Goal: Information Seeking & Learning: Learn about a topic

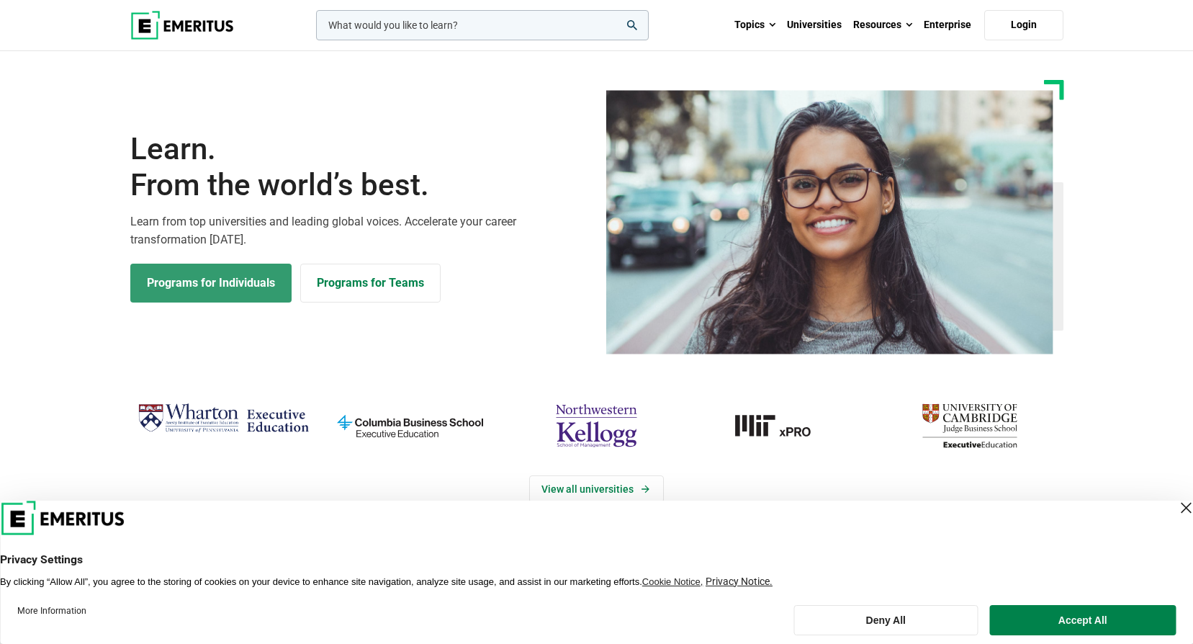
click at [253, 278] on link "Programs for Individuals" at bounding box center [210, 283] width 161 height 39
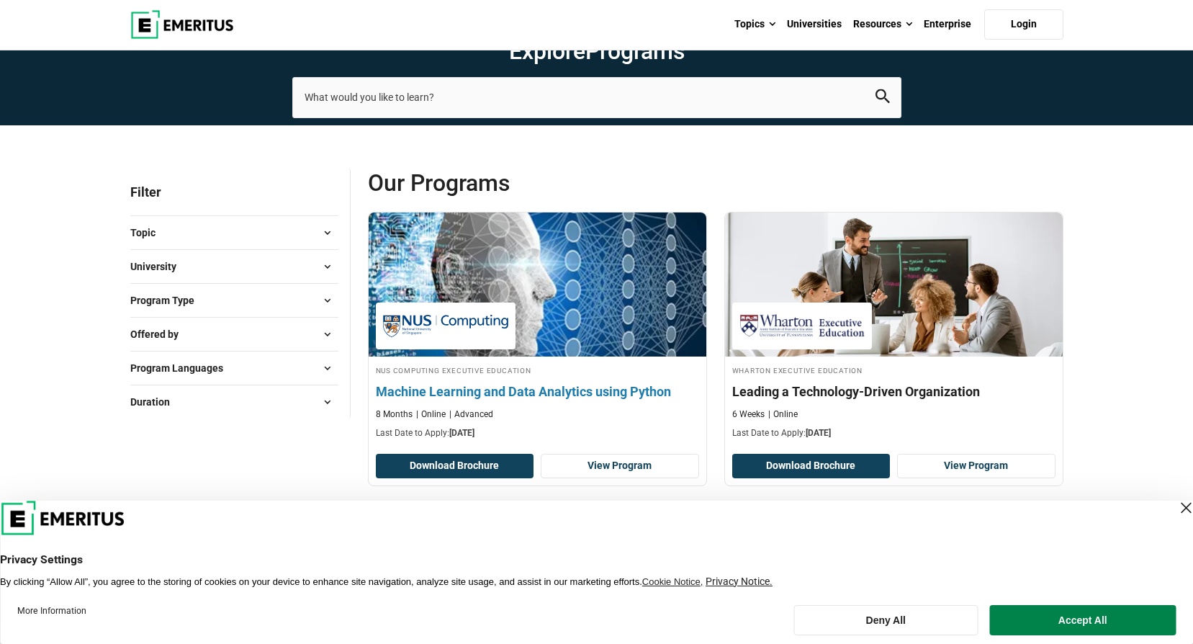
scroll to position [48, 0]
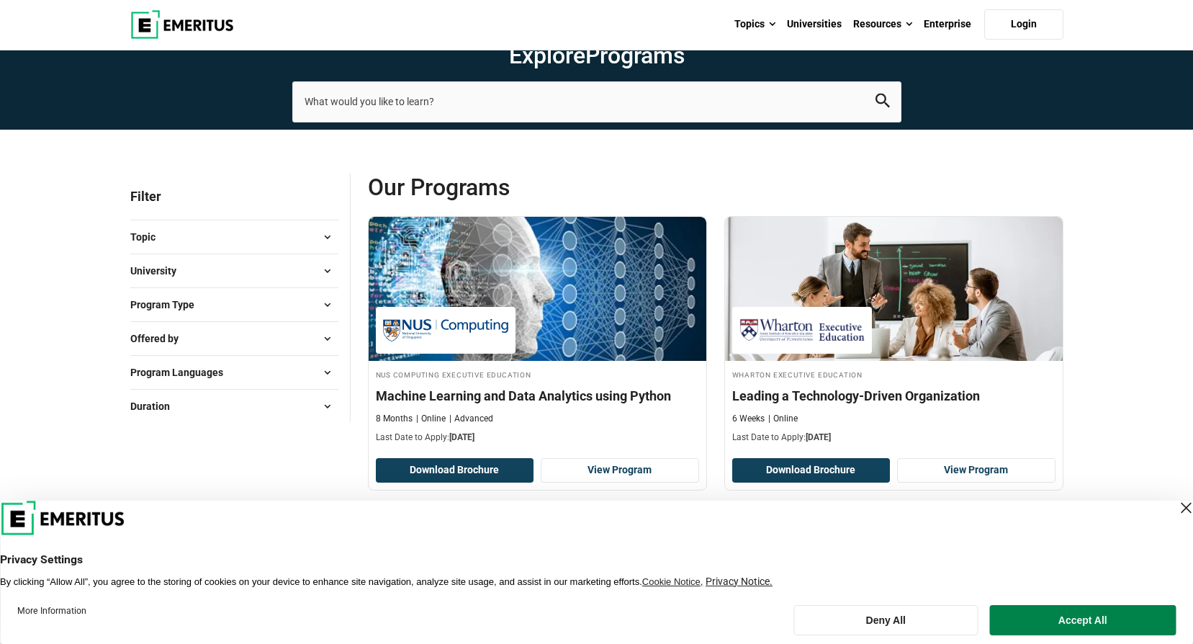
click at [324, 269] on span at bounding box center [328, 271] width 22 height 22
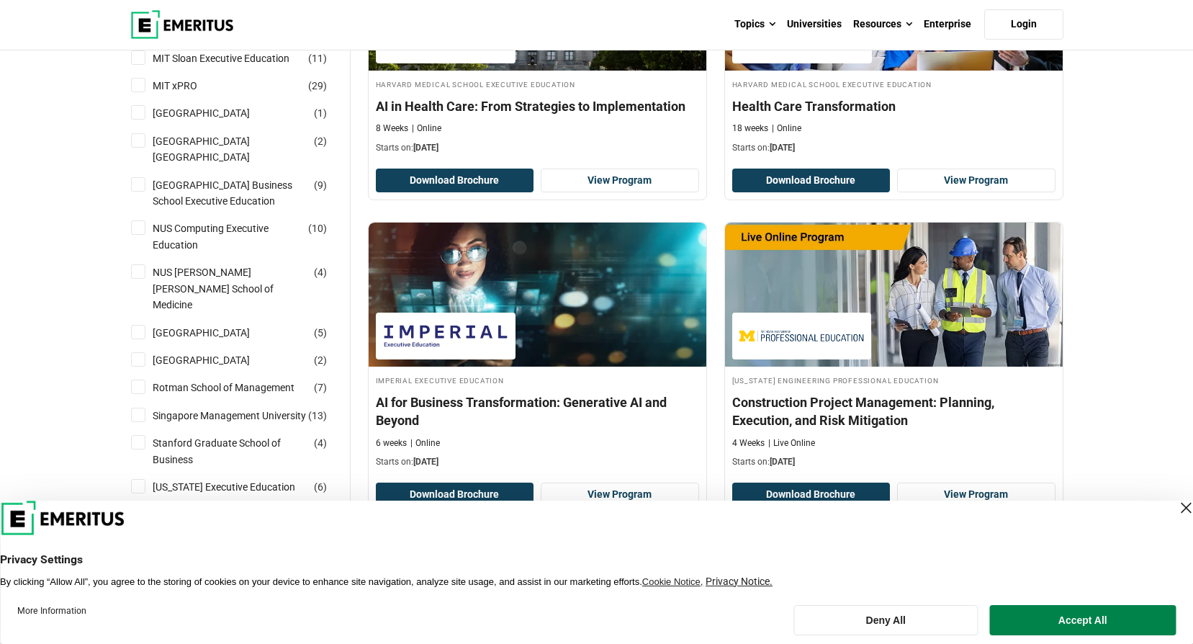
scroll to position [1227, 0]
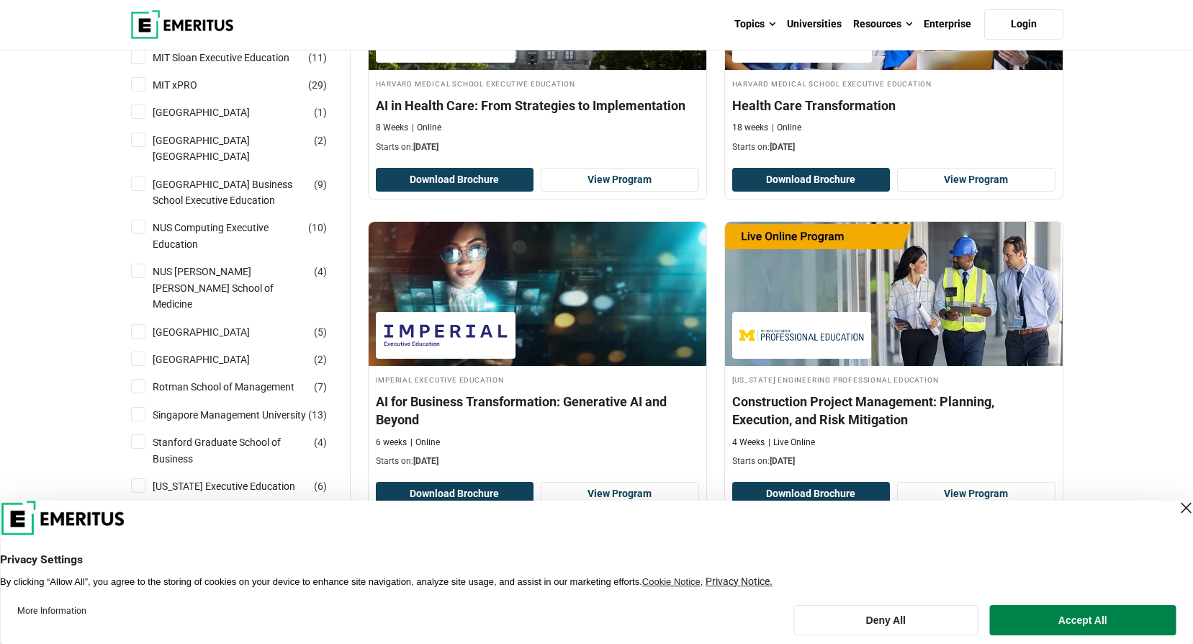
click at [138, 176] on input "National University of Singapore Business School Executive Education ( 9 )" at bounding box center [138, 183] width 14 height 14
checkbox input "true"
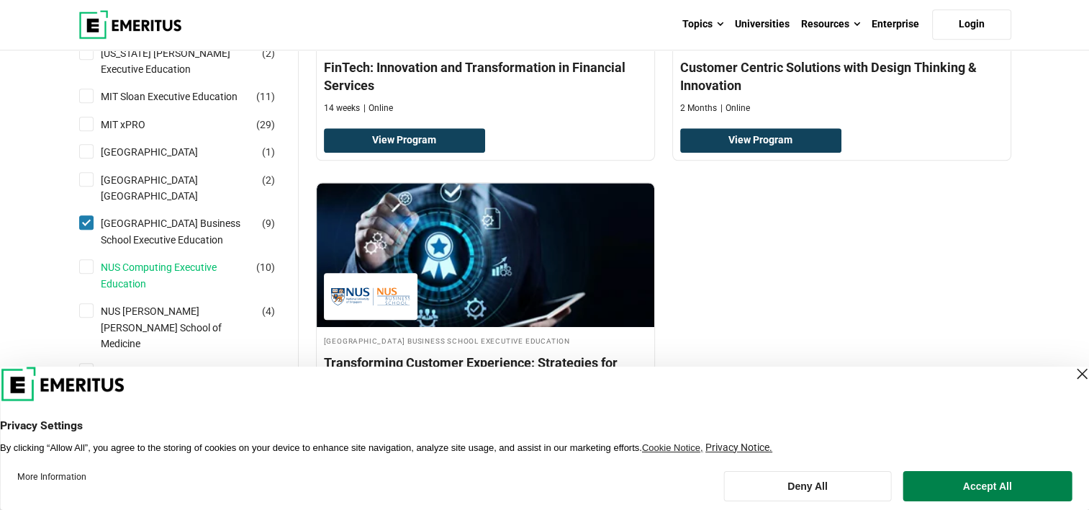
scroll to position [1244, 0]
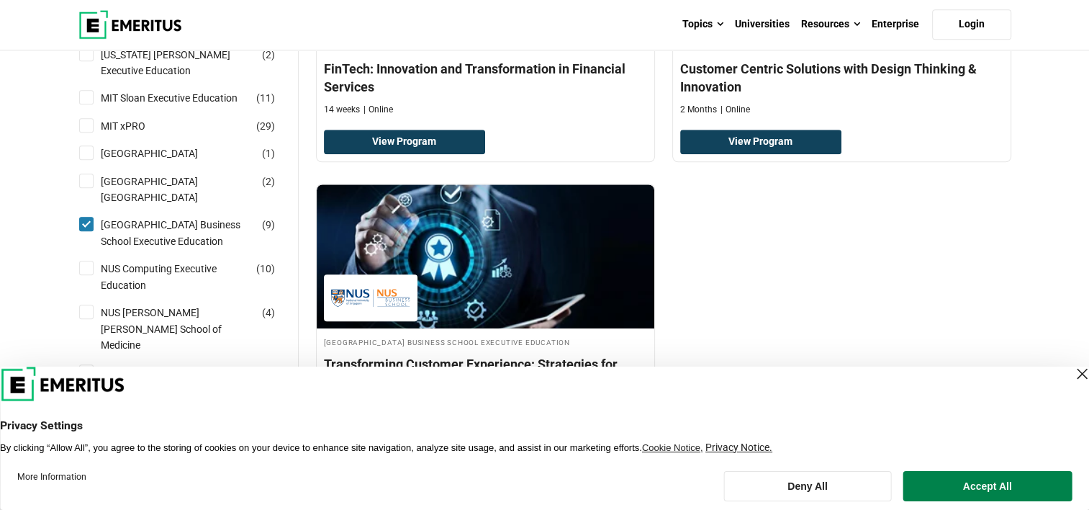
click at [84, 174] on input "Nanyang Technological University Nanyang Business School ( 2 )" at bounding box center [86, 181] width 14 height 14
checkbox input "true"
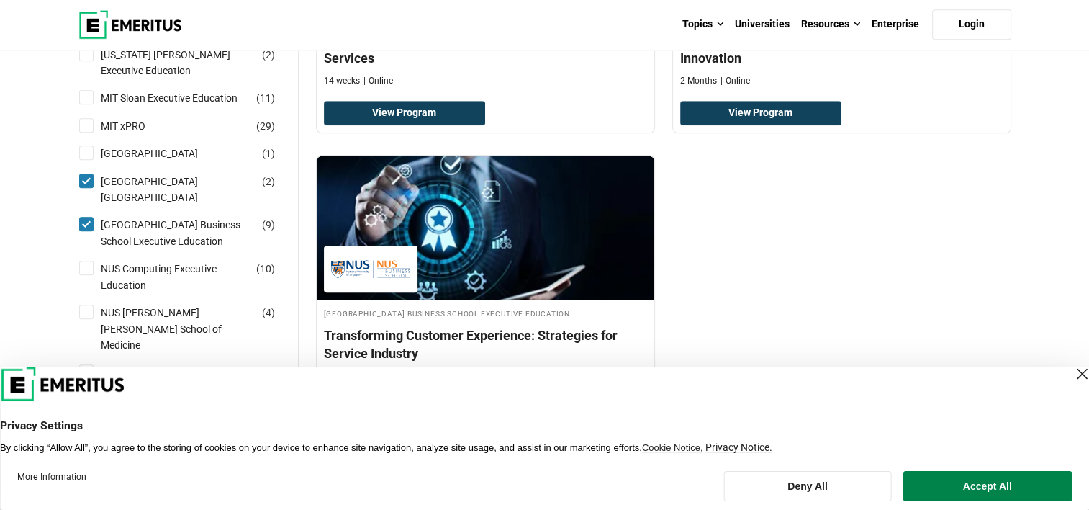
click at [85, 145] on input "Nanyang Technological University ( 1 )" at bounding box center [86, 152] width 14 height 14
checkbox input "true"
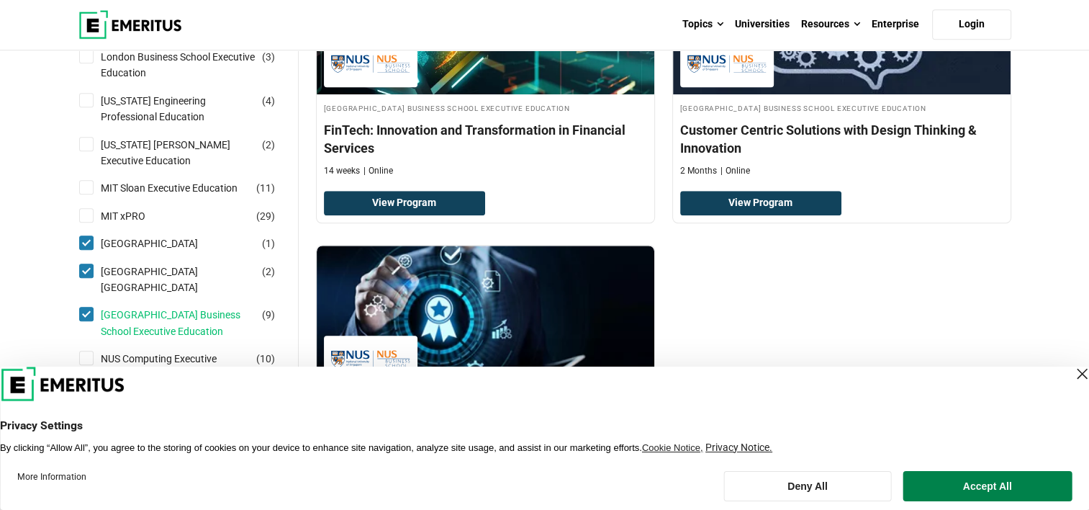
scroll to position [1153, 0]
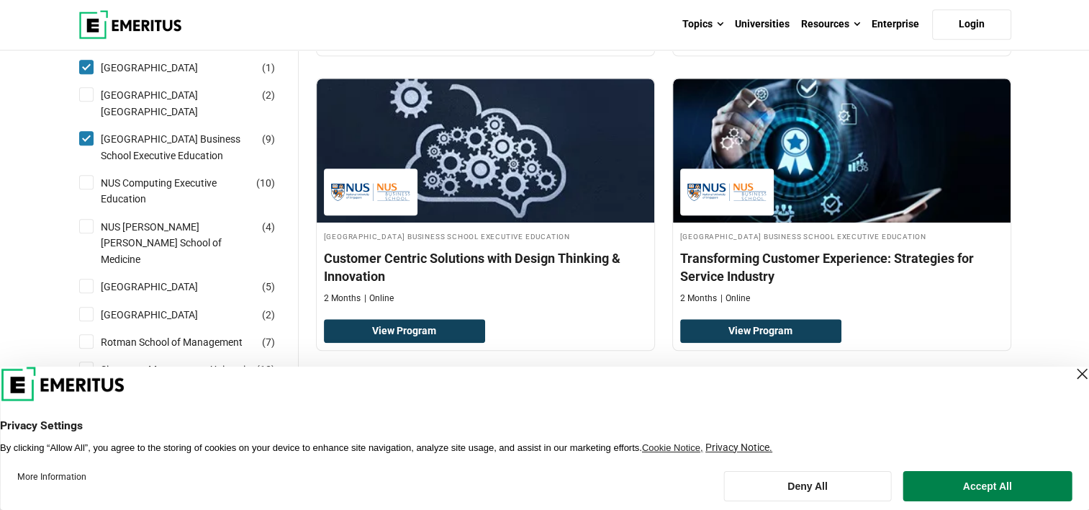
scroll to position [1380, 0]
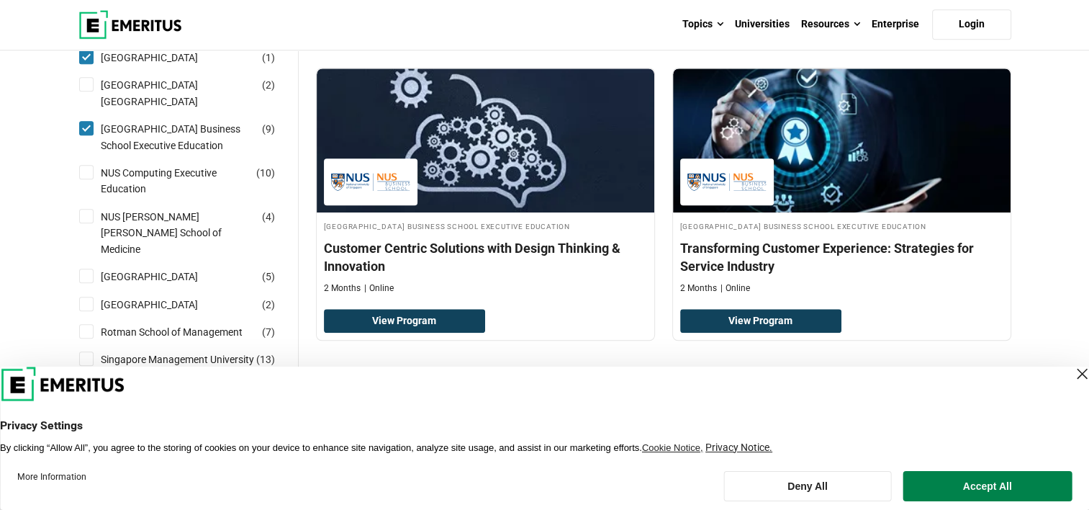
click at [89, 77] on input "[GEOGRAPHIC_DATA] ( 2 )" at bounding box center [86, 84] width 14 height 14
checkbox input "true"
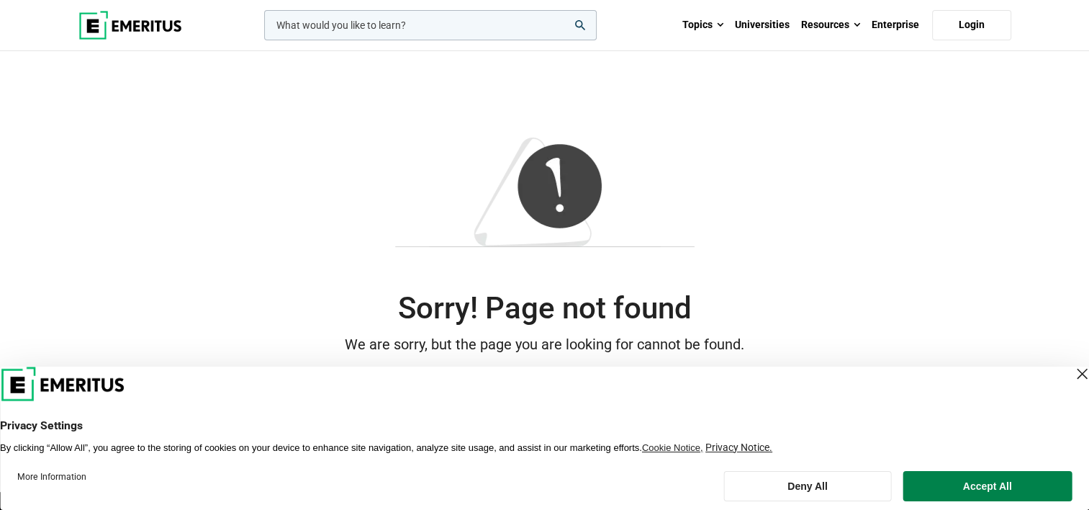
scroll to position [19, 0]
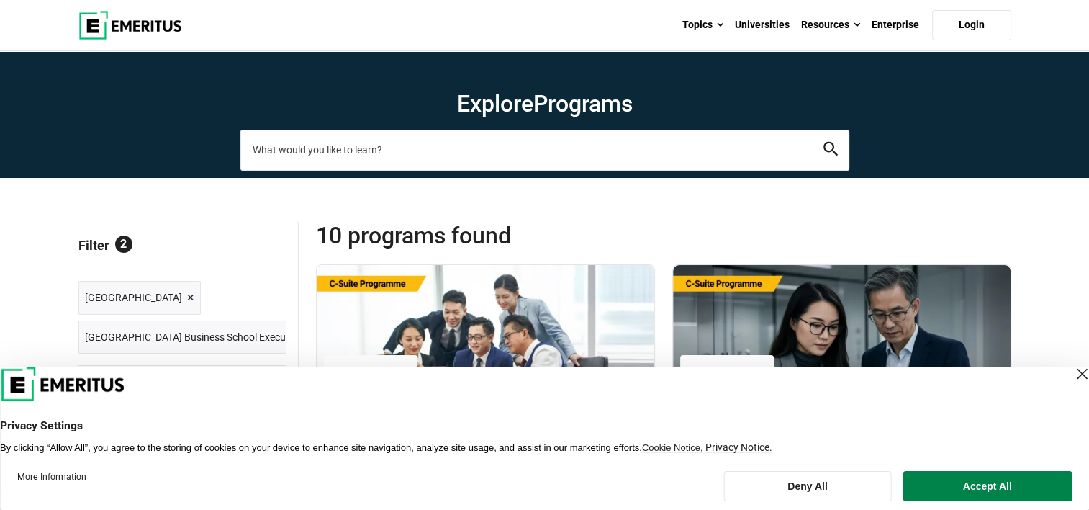
click at [426, 162] on input "search-page" at bounding box center [544, 150] width 609 height 40
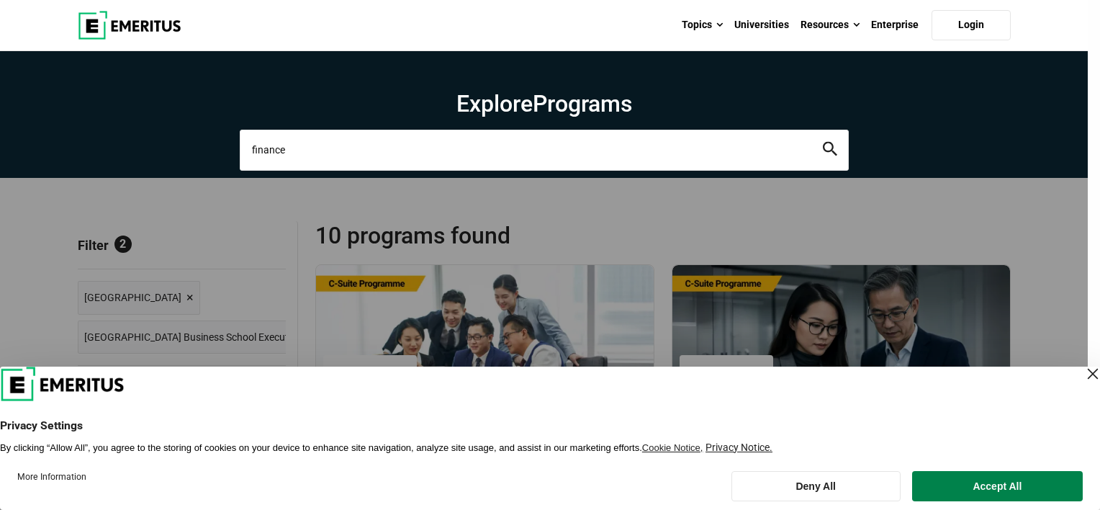
type input "finance"
click at [823, 142] on button "search" at bounding box center [830, 150] width 14 height 17
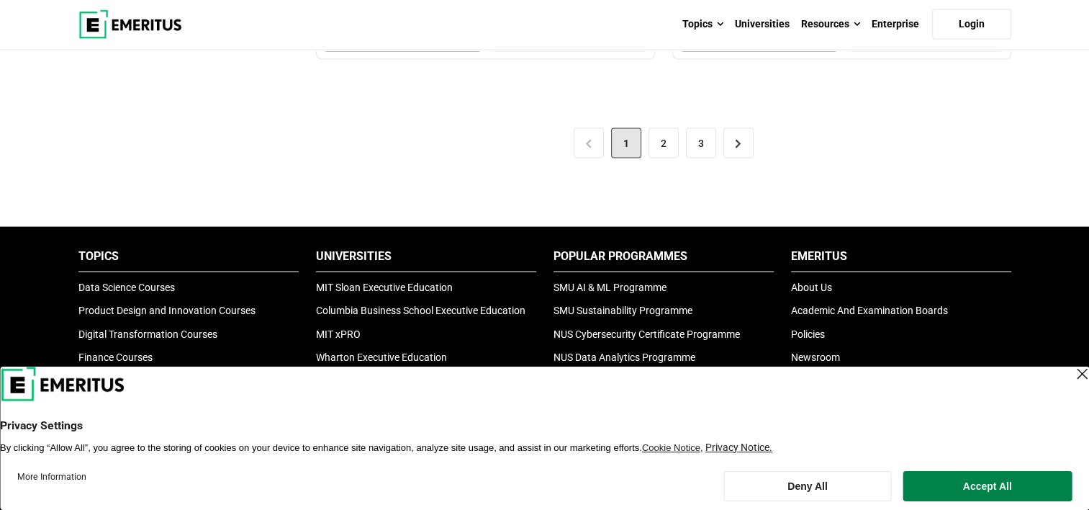
scroll to position [3211, 0]
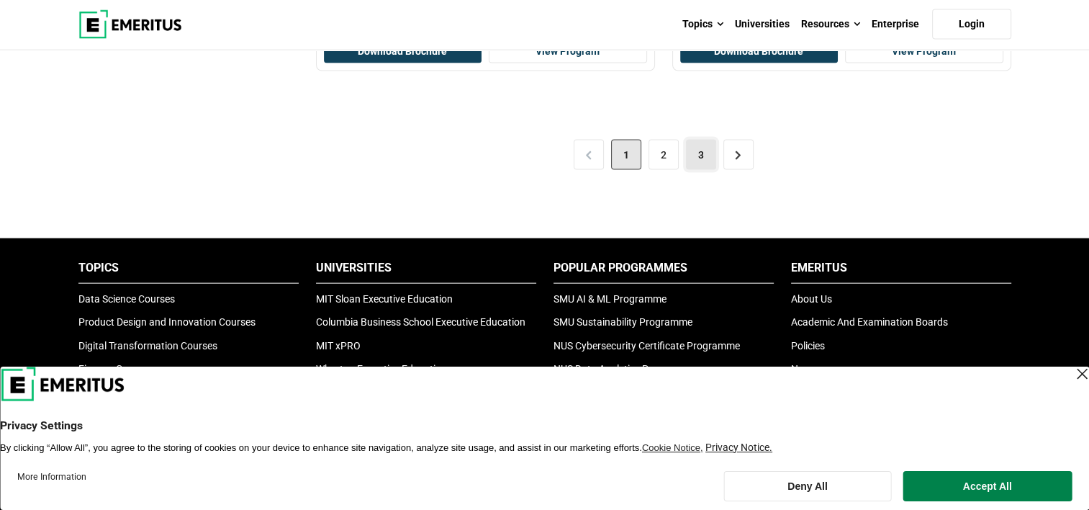
click at [700, 150] on link "3" at bounding box center [701, 155] width 30 height 30
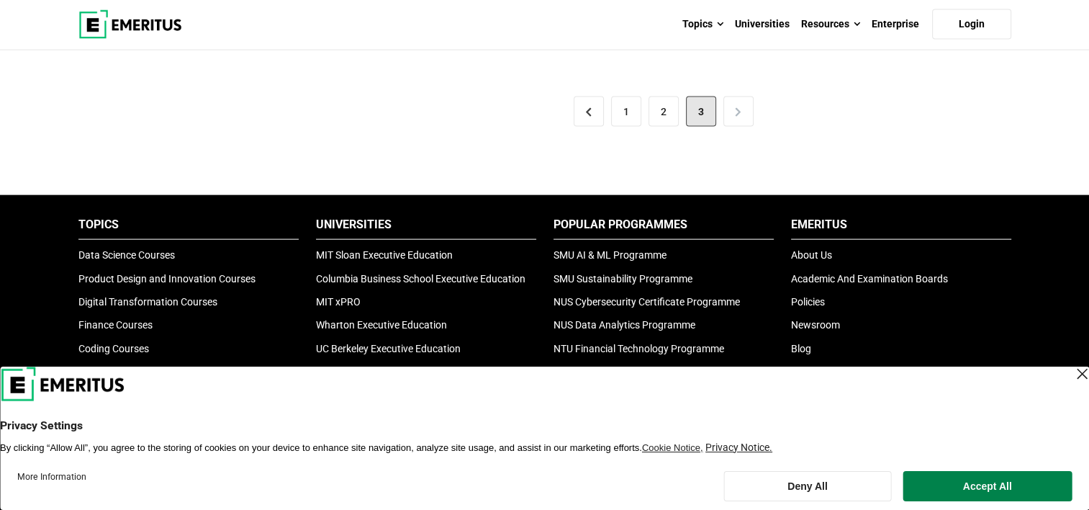
scroll to position [3222, 0]
